Goal: Information Seeking & Learning: Understand process/instructions

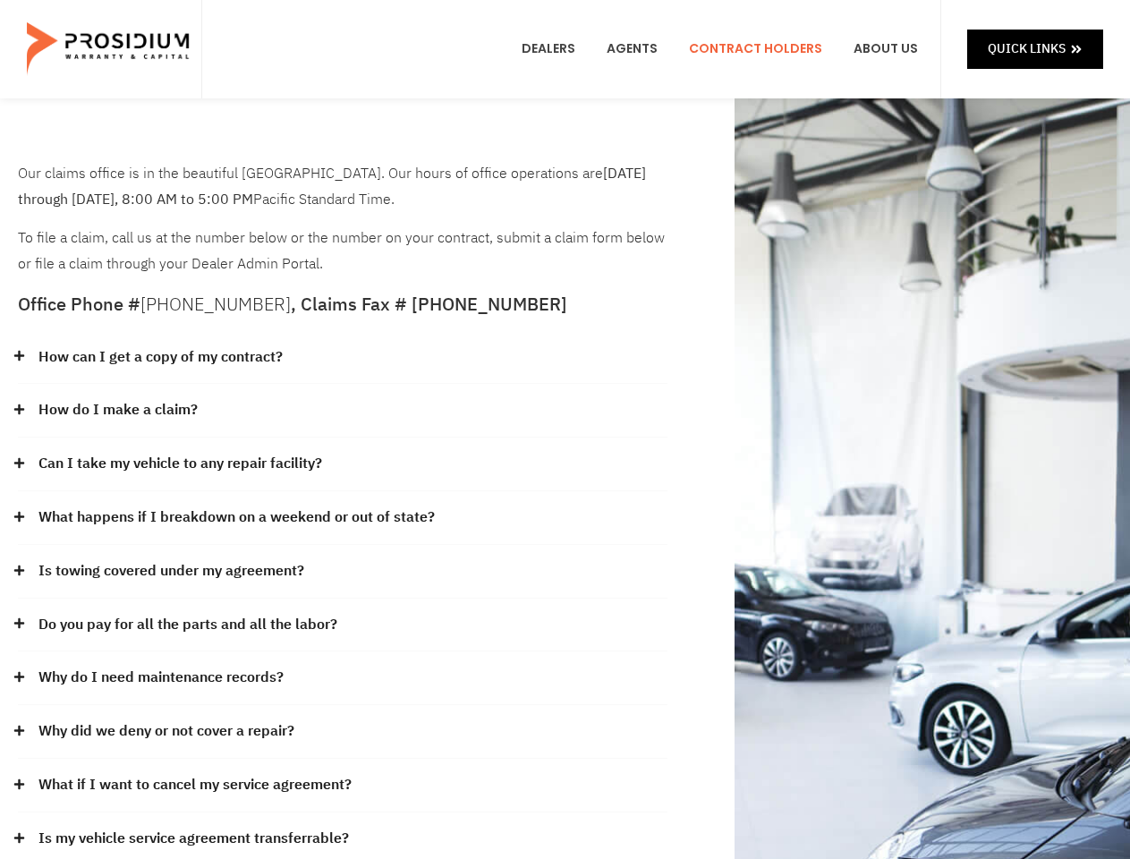
click at [564, 429] on div "How do I make a claim?" at bounding box center [342, 411] width 649 height 54
click at [343, 358] on div "How can I get a copy of my contract?" at bounding box center [342, 358] width 649 height 54
click at [159, 357] on link "How can I get a copy of my contract?" at bounding box center [160, 357] width 244 height 26
click at [343, 411] on div "How do I make a claim?" at bounding box center [342, 411] width 649 height 54
click at [117, 410] on link "How do I make a claim?" at bounding box center [117, 410] width 159 height 26
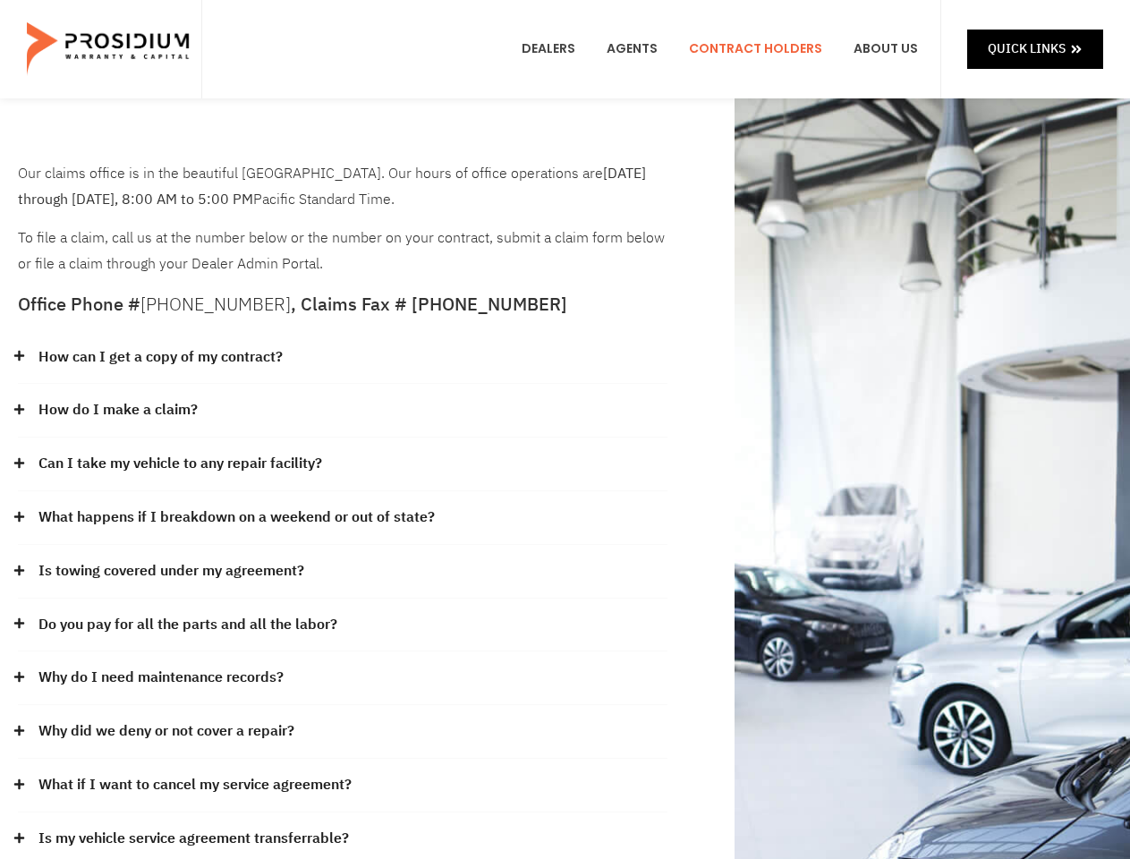
click at [343, 464] on div "Can I take my vehicle to any repair facility?" at bounding box center [342, 464] width 649 height 54
click at [181, 463] on link "Can I take my vehicle to any repair facility?" at bounding box center [180, 464] width 284 height 26
click at [343, 518] on link "What happens if I breakdown on a weekend or out of state?" at bounding box center [236, 517] width 396 height 26
click at [234, 517] on link "What happens if I breakdown on a weekend or out of state?" at bounding box center [236, 517] width 396 height 26
click at [343, 572] on div "Is towing covered under my agreement?" at bounding box center [342, 572] width 649 height 54
